Goal: Check status: Check status

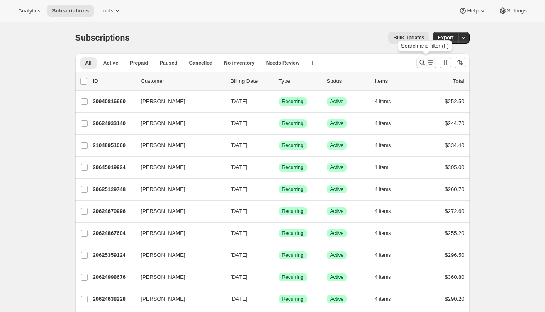
click at [422, 63] on icon "Search and filter results" at bounding box center [422, 62] width 8 height 8
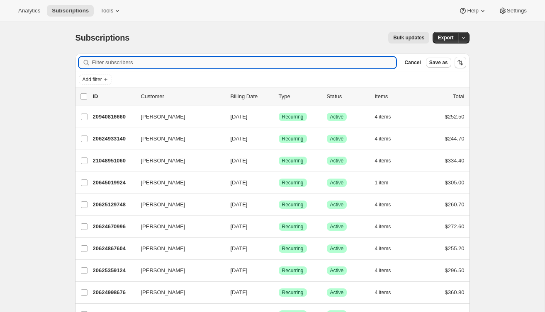
click at [338, 64] on input "Filter subscribers" at bounding box center [244, 63] width 304 height 12
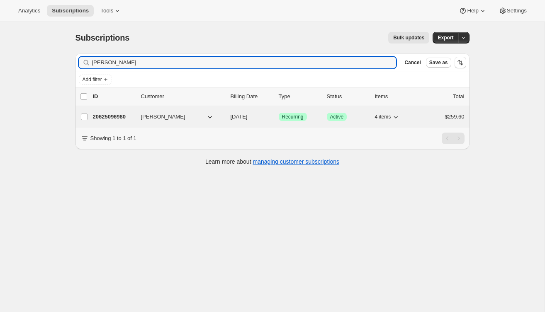
type input "Linda Kuper"
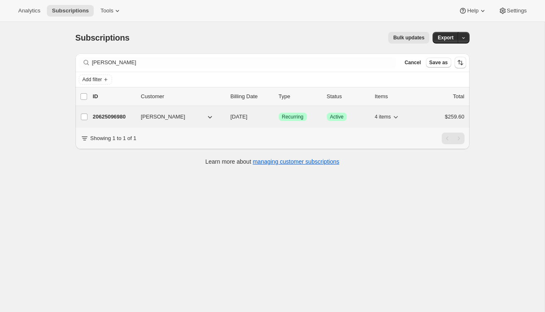
click at [107, 119] on p "20625096980" at bounding box center [113, 117] width 41 height 8
